Goal: Download file/media

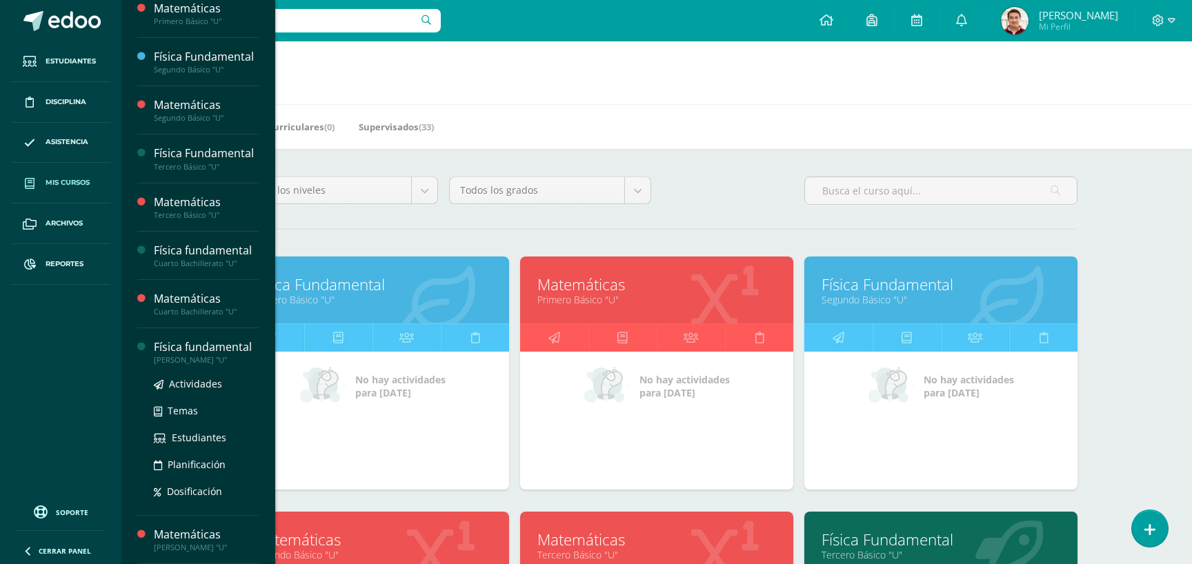
scroll to position [106, 0]
click at [210, 384] on span "Actividades" at bounding box center [195, 383] width 53 height 13
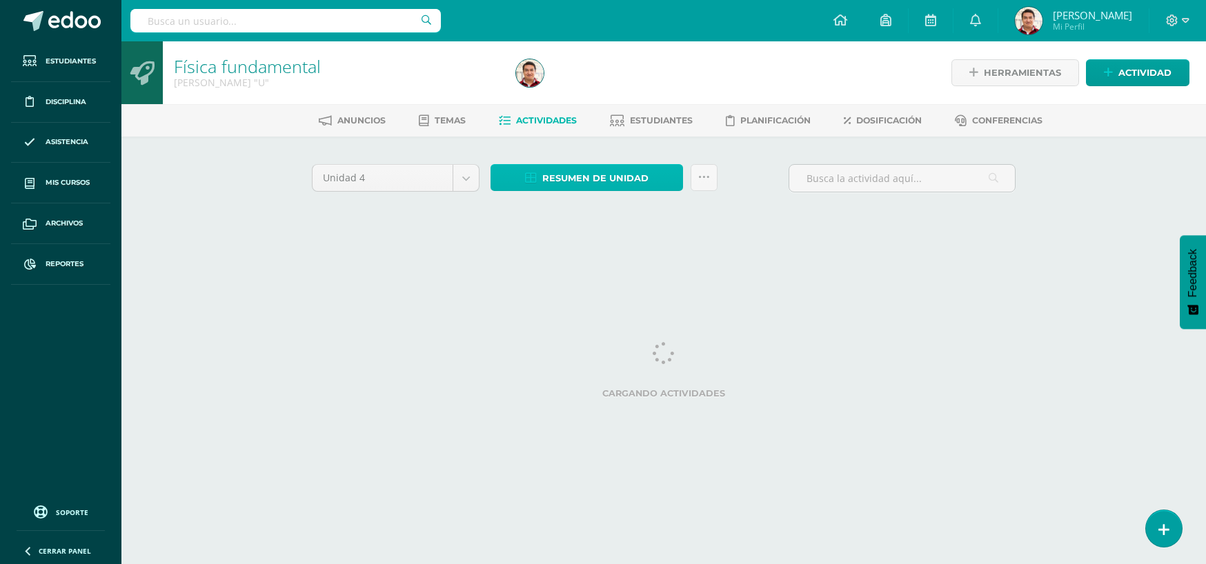
click at [596, 185] on span "Resumen de unidad" at bounding box center [595, 179] width 106 height 26
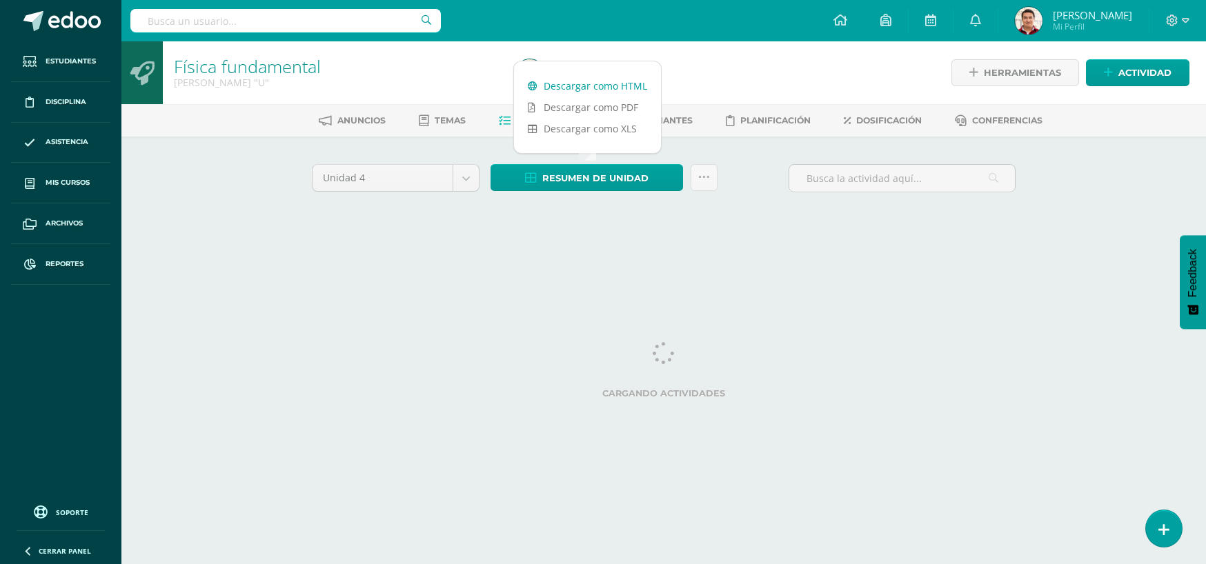
click at [617, 84] on link "Descargar como HTML" at bounding box center [587, 85] width 147 height 21
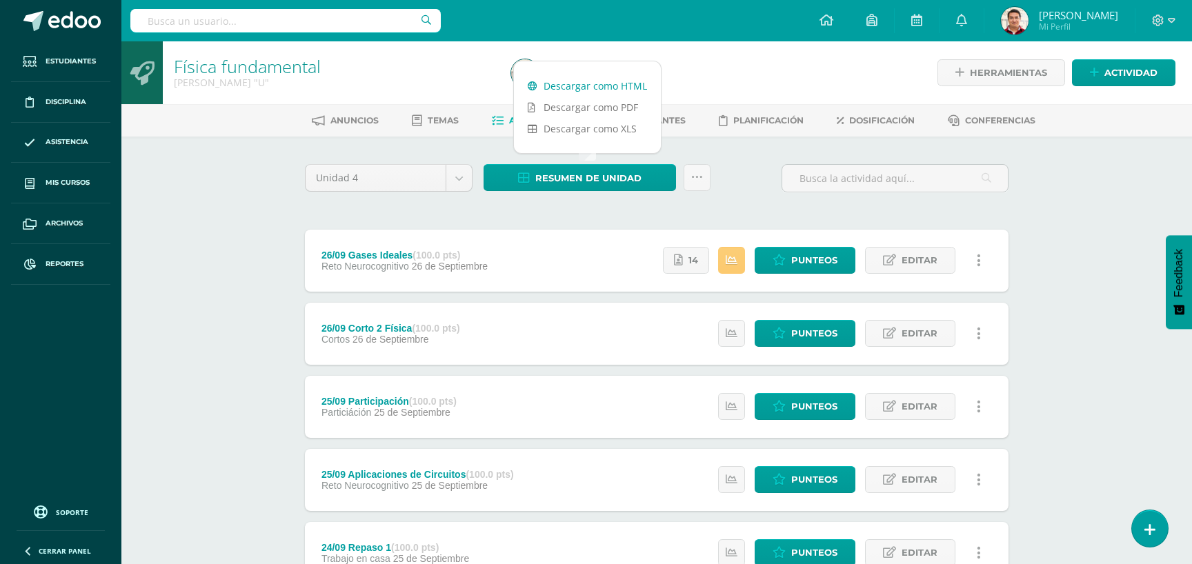
click at [624, 83] on link "Descargar como HTML" at bounding box center [587, 85] width 147 height 21
click at [609, 132] on link "Descargar como XLS" at bounding box center [587, 128] width 147 height 21
